Goal: Use online tool/utility: Utilize a website feature to perform a specific function

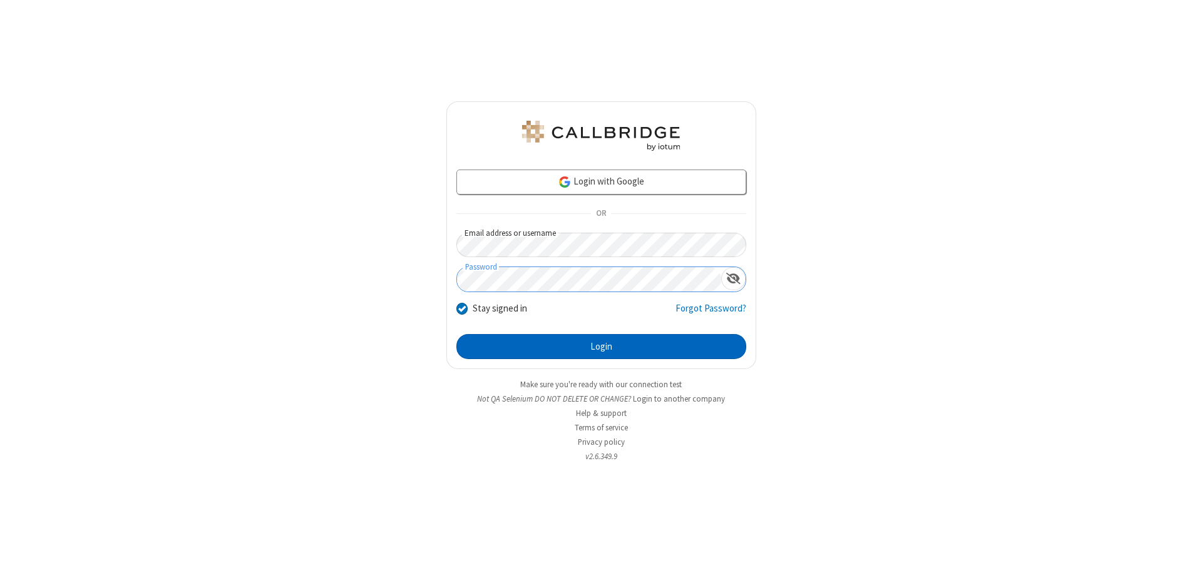
click at [601, 347] on button "Login" at bounding box center [601, 346] width 290 height 25
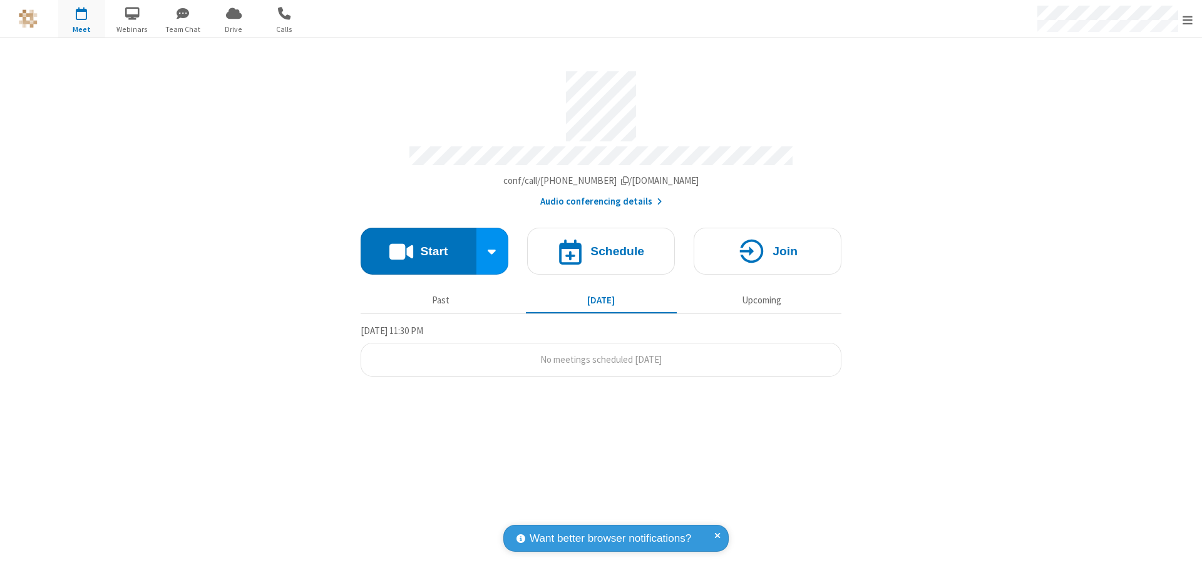
click at [418, 245] on button "Start" at bounding box center [419, 251] width 116 height 47
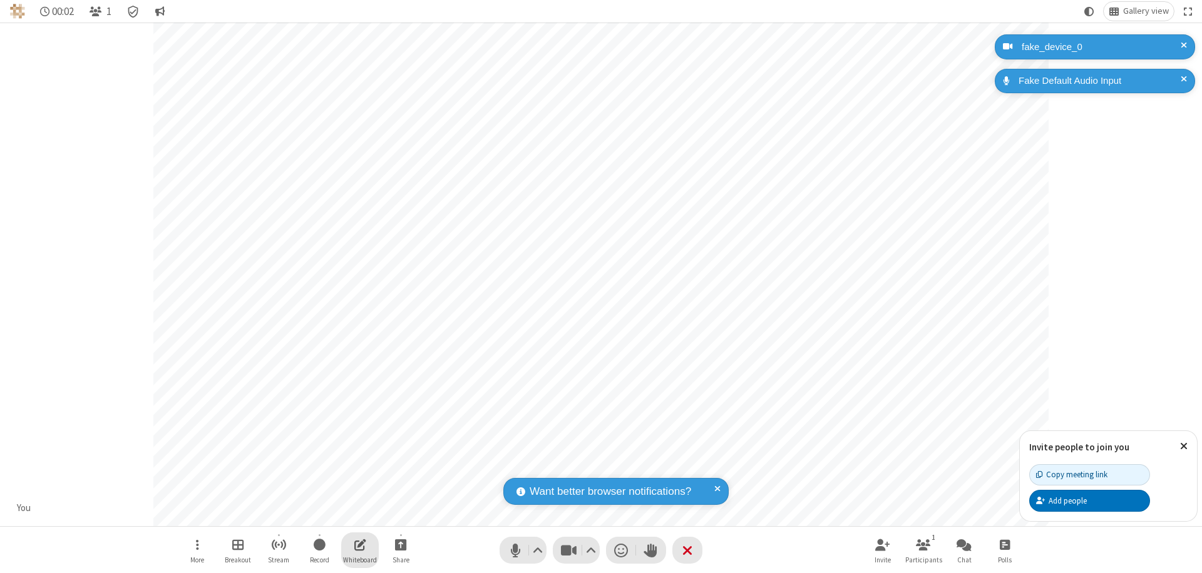
click at [360, 545] on span "Open shared whiteboard" at bounding box center [360, 545] width 12 height 16
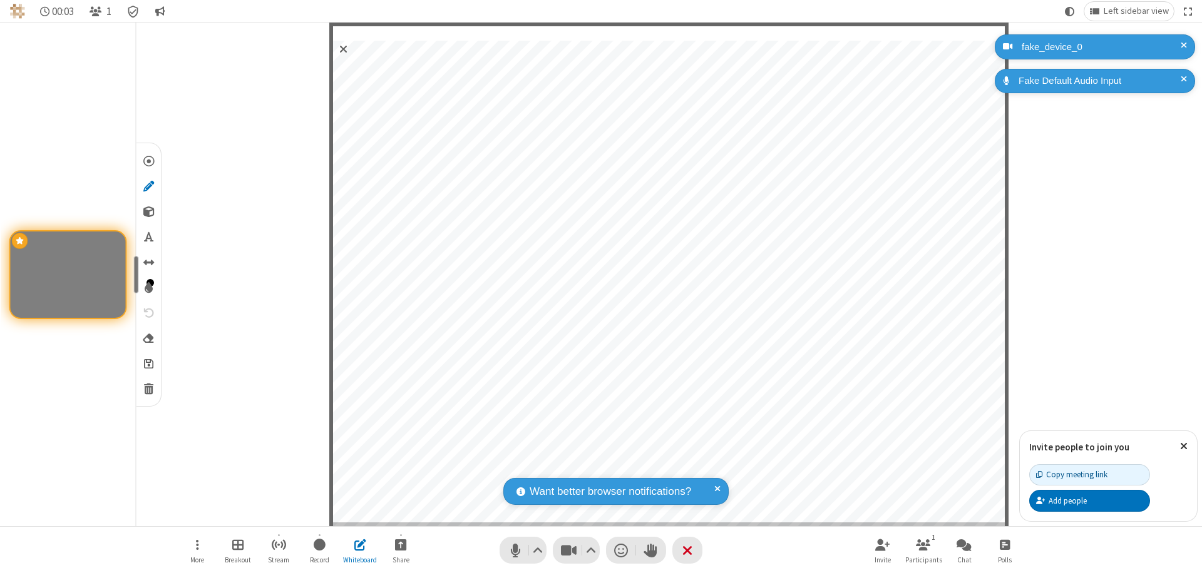
click at [148, 363] on span "Save" at bounding box center [148, 363] width 9 height 13
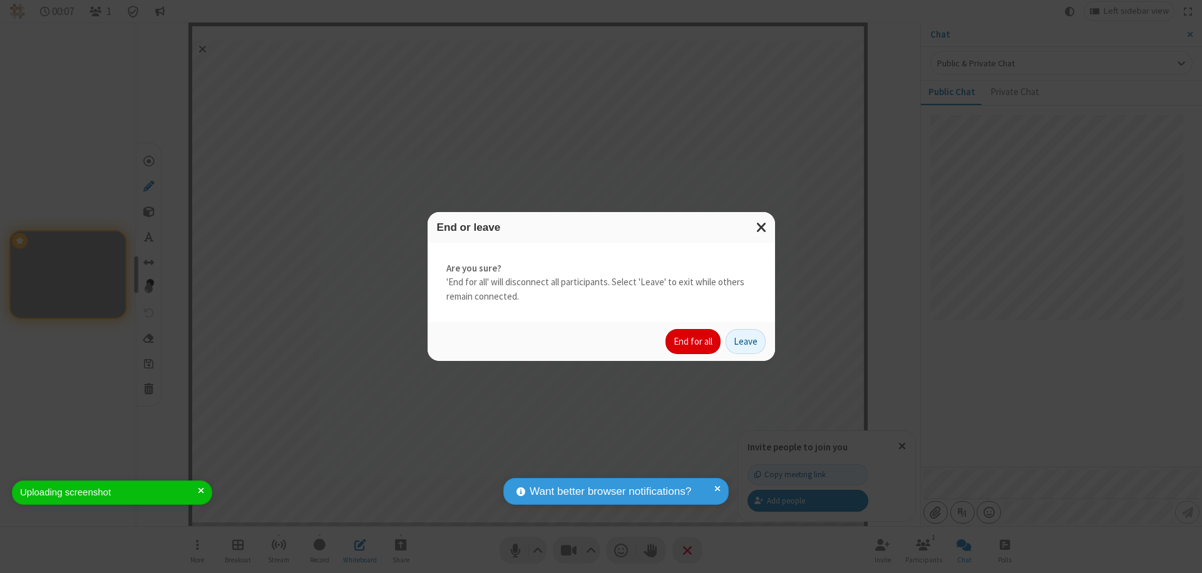
click at [694, 342] on button "End for all" at bounding box center [693, 341] width 55 height 25
